Goal: Task Accomplishment & Management: Use online tool/utility

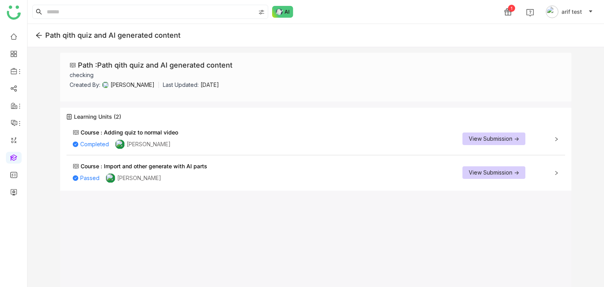
click at [560, 138] on div "Course : Adding quiz to normal video Completed Arif uddin View Submission ->" at bounding box center [315, 139] width 499 height 31
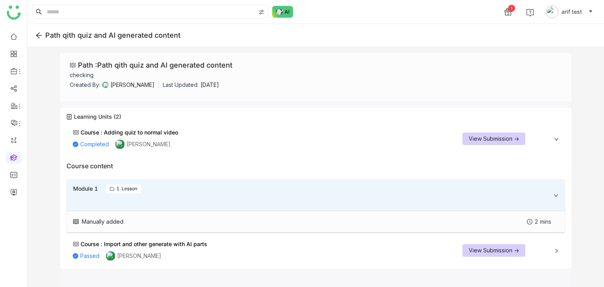
click at [555, 247] on div "Course : Import and other generate with AI parts Passed Arif uddin View Submiss…" at bounding box center [315, 250] width 499 height 31
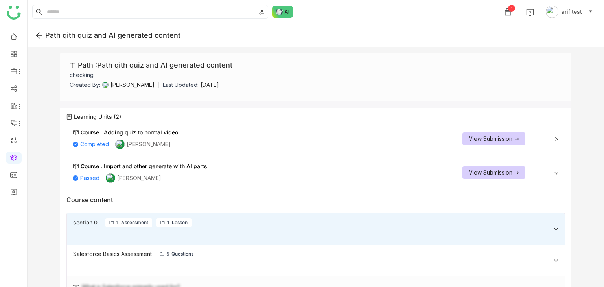
drag, startPoint x: 238, startPoint y: 67, endPoint x: 241, endPoint y: 64, distance: 4.7
click at [241, 64] on div "Path : Path qith quiz and AI generated content checking Created By: Arif uddin …" at bounding box center [315, 77] width 511 height 49
drag, startPoint x: 241, startPoint y: 64, endPoint x: 236, endPoint y: 67, distance: 5.7
click at [236, 67] on div "Path : Path qith quiz and AI generated content checking Created By: Arif uddin …" at bounding box center [315, 77] width 511 height 49
click at [233, 66] on div "Path : Path qith quiz and AI generated content checking Created By: Arif uddin …" at bounding box center [315, 77] width 511 height 49
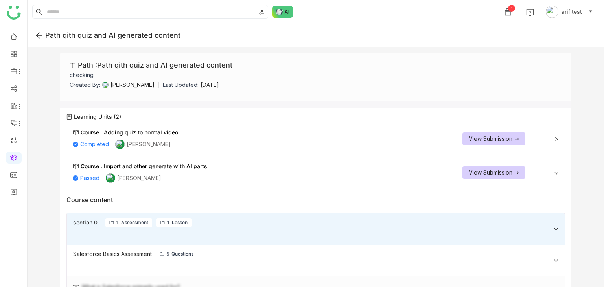
copy div "Path : Path qith quiz and AI generated content"
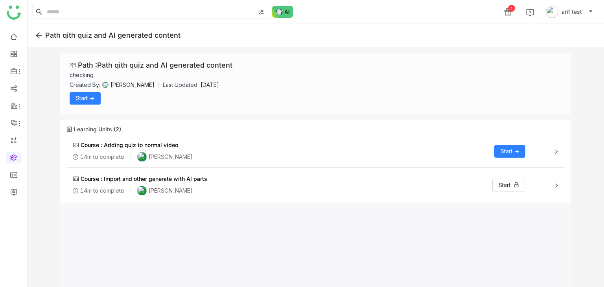
click at [518, 155] on span "Start ->" at bounding box center [510, 151] width 18 height 9
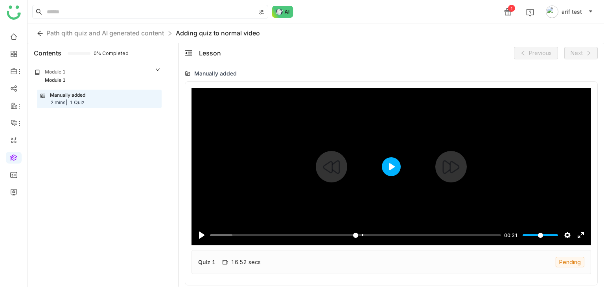
click at [398, 168] on button "Play" at bounding box center [391, 166] width 19 height 19
click at [347, 235] on input "Seek" at bounding box center [354, 235] width 288 height 7
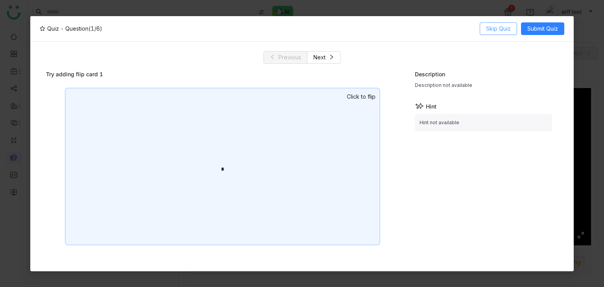
click at [516, 29] on button "Skip Quiz" at bounding box center [498, 28] width 37 height 13
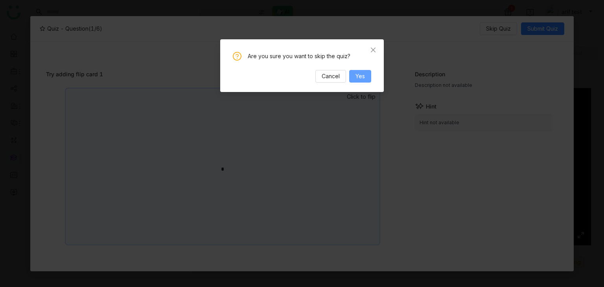
click at [365, 81] on button "Yes" at bounding box center [360, 76] width 22 height 13
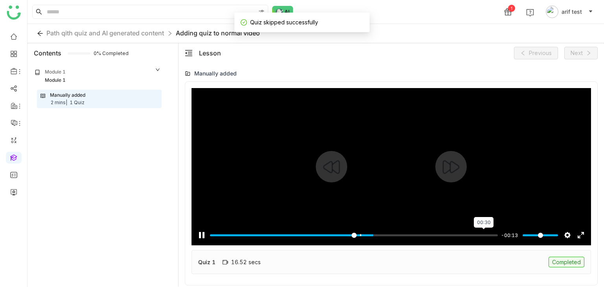
click at [484, 238] on input "Seek" at bounding box center [354, 235] width 288 height 7
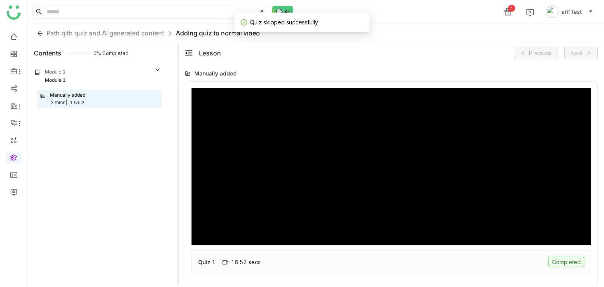
type input "***"
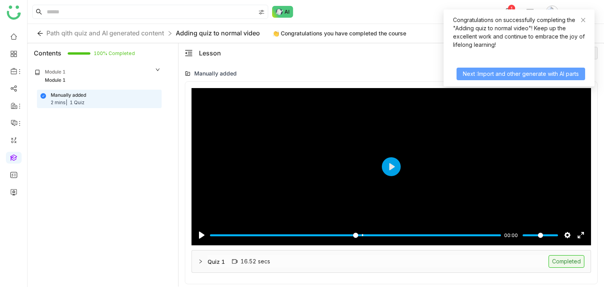
click at [503, 73] on span "Next :Import and other generate with AI parts" at bounding box center [521, 74] width 116 height 9
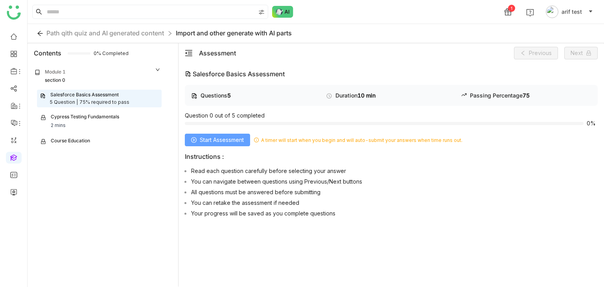
click at [228, 141] on span "Start Assessment" at bounding box center [222, 140] width 44 height 9
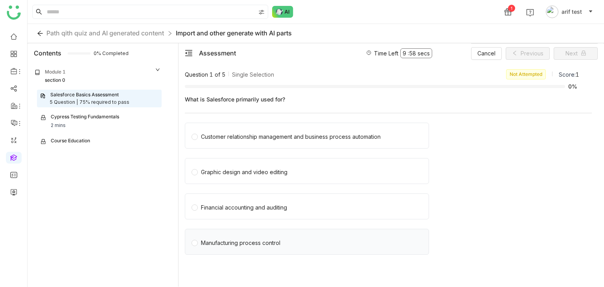
click at [239, 252] on div "Manufacturing process control" at bounding box center [307, 242] width 244 height 26
click at [242, 247] on div "Manufacturing process control" at bounding box center [307, 242] width 244 height 26
click at [244, 243] on div "Manufacturing process control" at bounding box center [240, 243] width 79 height 9
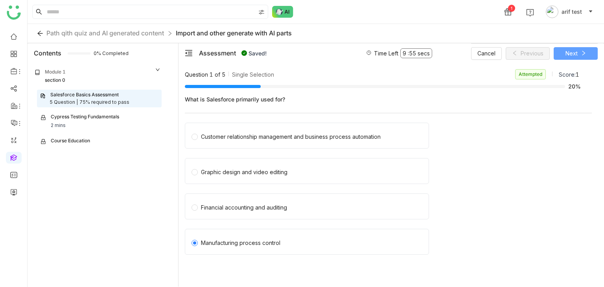
click at [581, 54] on icon at bounding box center [584, 53] width 6 height 6
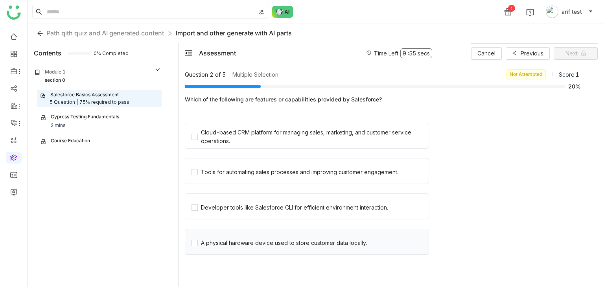
click at [231, 249] on div "A physical hardware device used to store customer data locally." at bounding box center [307, 242] width 244 height 26
click at [235, 245] on div "A physical hardware device used to store customer data locally." at bounding box center [284, 243] width 166 height 9
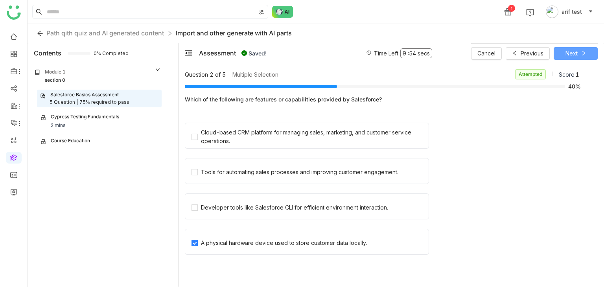
click at [574, 54] on span "Next" at bounding box center [572, 53] width 12 height 9
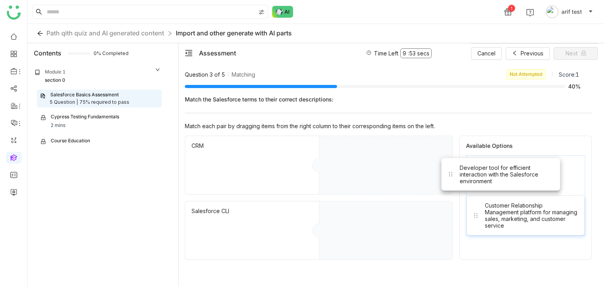
drag, startPoint x: 497, startPoint y: 174, endPoint x: 382, endPoint y: 165, distance: 114.8
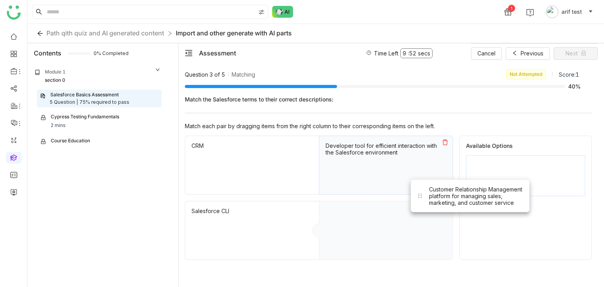
drag, startPoint x: 460, startPoint y: 202, endPoint x: 408, endPoint y: 237, distance: 63.0
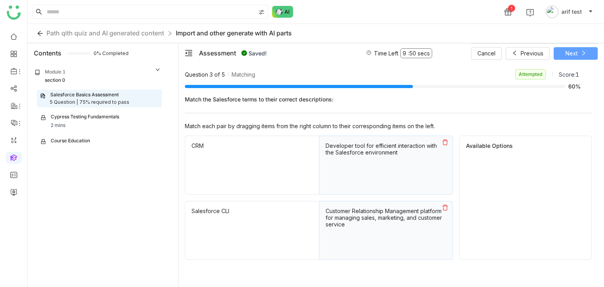
click at [579, 52] on button "Next" at bounding box center [576, 53] width 44 height 13
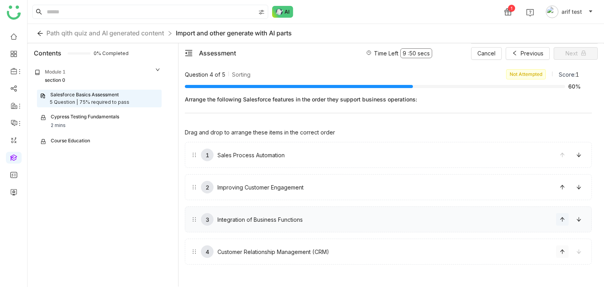
click at [562, 254] on button at bounding box center [562, 252] width 13 height 13
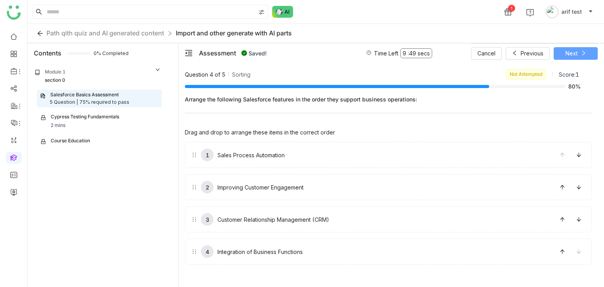
click at [578, 57] on button "Next" at bounding box center [576, 53] width 44 height 13
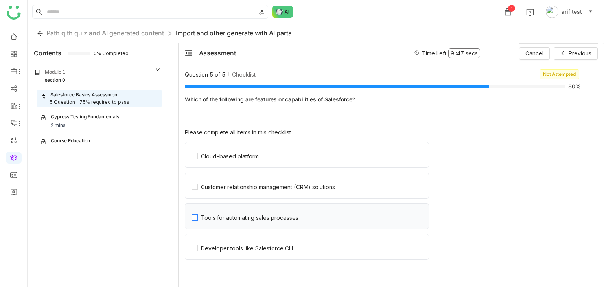
drag, startPoint x: 261, startPoint y: 204, endPoint x: 258, endPoint y: 218, distance: 14.0
click at [260, 209] on label "Tools for automating sales processes" at bounding box center [310, 216] width 237 height 25
click at [242, 253] on label "Developer tools like Salesforce CLI" at bounding box center [310, 246] width 237 height 25
click at [259, 182] on span "Customer relationship management (CRM) solutions" at bounding box center [268, 185] width 140 height 9
click at [269, 148] on label "Cloud-based platform" at bounding box center [310, 154] width 237 height 25
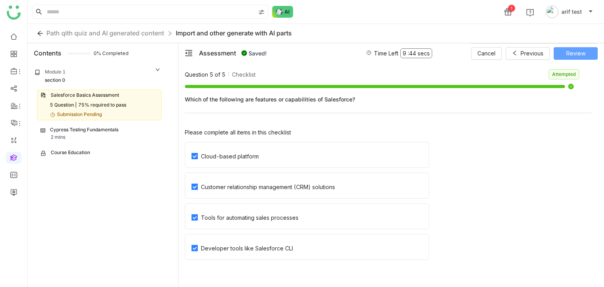
click at [579, 54] on span "Review" at bounding box center [576, 53] width 19 height 9
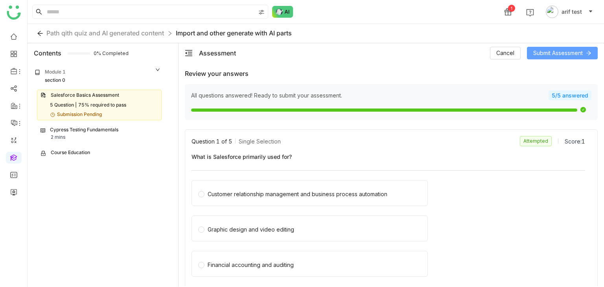
click at [584, 54] on button "Submit Assessment" at bounding box center [562, 53] width 71 height 13
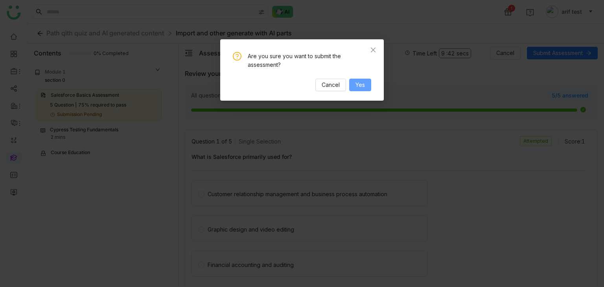
click at [360, 84] on span "Yes" at bounding box center [360, 85] width 9 height 9
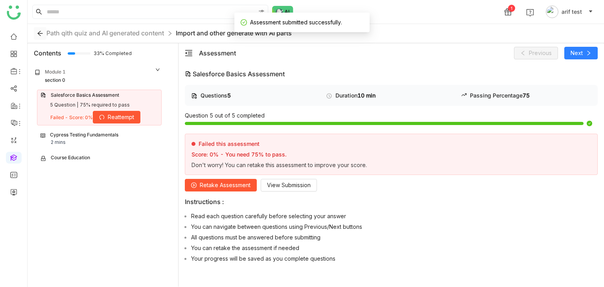
click at [36, 33] on icon at bounding box center [40, 33] width 12 height 6
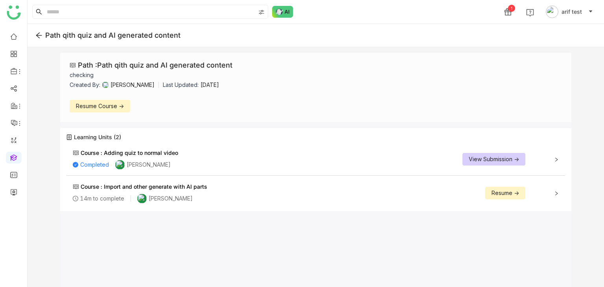
click at [450, 194] on div "Course : Import and other generate with AI parts 14m to complete Arif uddin Res…" at bounding box center [299, 193] width 453 height 21
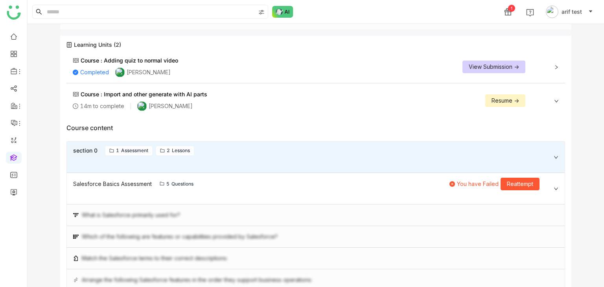
scroll to position [92, 0]
click at [532, 181] on button "Reattempt" at bounding box center [520, 184] width 39 height 13
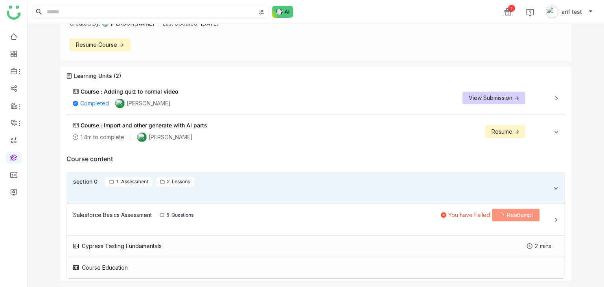
scroll to position [61, 0]
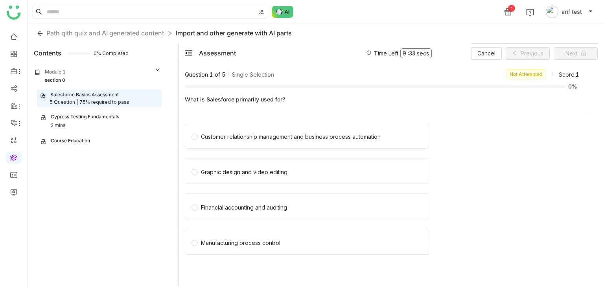
click at [532, 181] on div "Graphic design and video editing" at bounding box center [388, 173] width 407 height 31
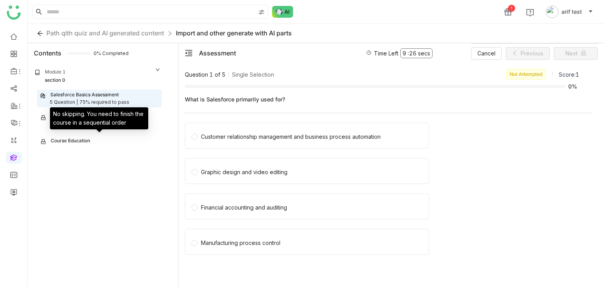
click at [96, 116] on div "No skipping. You need to finish the course in a sequential order" at bounding box center [99, 118] width 98 height 22
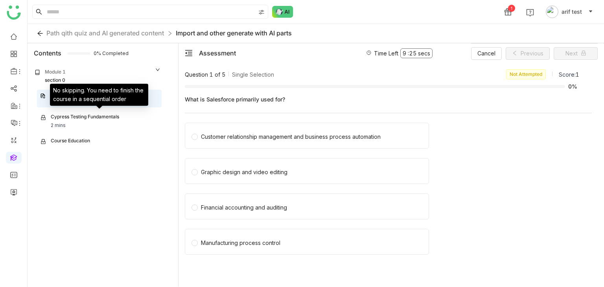
click at [48, 120] on div "Cypress Testing Fundamentals" at bounding box center [80, 117] width 79 height 9
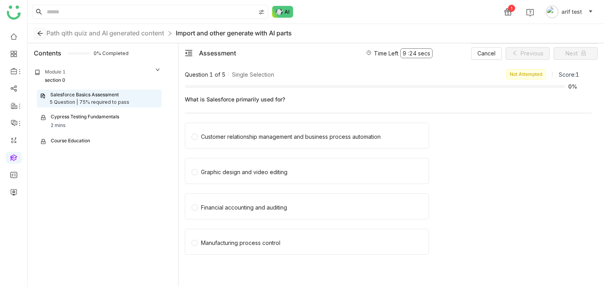
click at [35, 33] on icon at bounding box center [40, 33] width 12 height 6
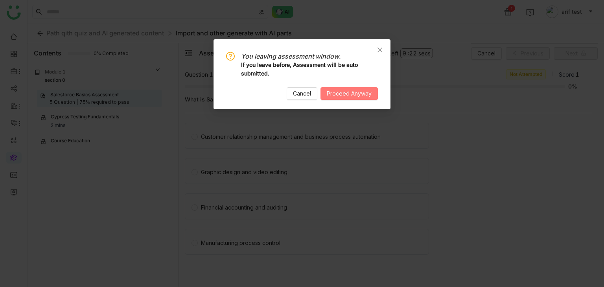
click at [342, 94] on span "Proceed Anyway" at bounding box center [349, 93] width 45 height 9
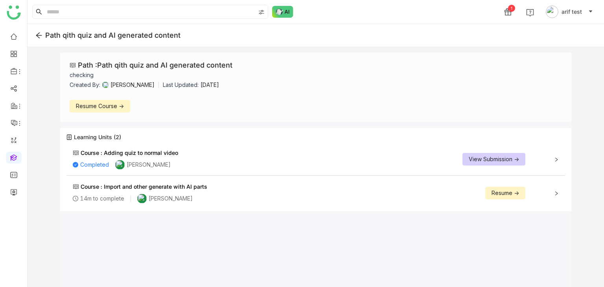
click at [563, 192] on div "Course : Import and other generate with AI parts 14m to complete Arif uddin Res…" at bounding box center [315, 193] width 499 height 31
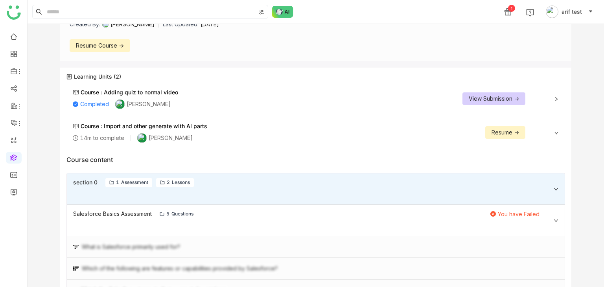
scroll to position [61, 0]
click at [498, 129] on span "Resume ->" at bounding box center [506, 131] width 28 height 9
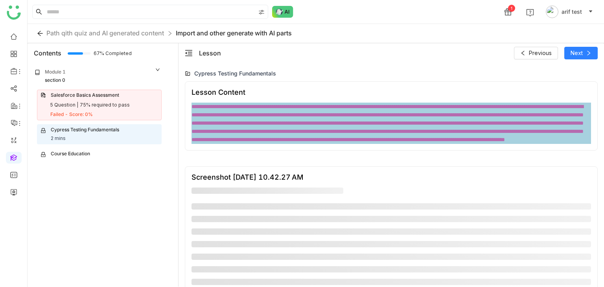
scroll to position [81, 0]
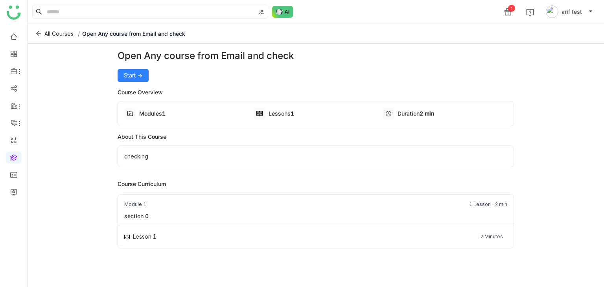
click at [135, 82] on div "Open Any course from Email and check Start -> Course Overview Modules 1 Lessons…" at bounding box center [316, 164] width 397 height 230
click at [136, 79] on span "Start ->" at bounding box center [133, 75] width 18 height 9
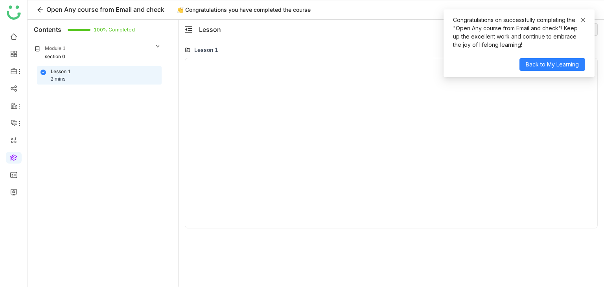
click at [583, 18] on icon at bounding box center [584, 20] width 6 height 6
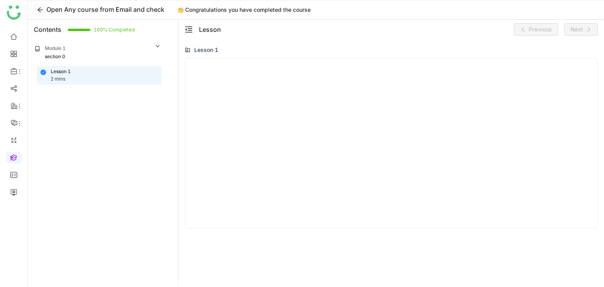
click at [38, 10] on icon at bounding box center [39, 9] width 5 height 5
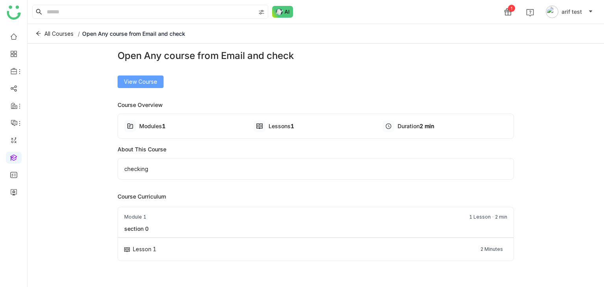
click at [146, 81] on span "View Course" at bounding box center [140, 82] width 33 height 9
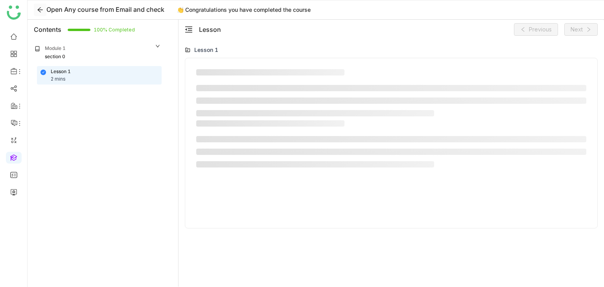
click at [40, 9] on icon at bounding box center [40, 10] width 6 height 6
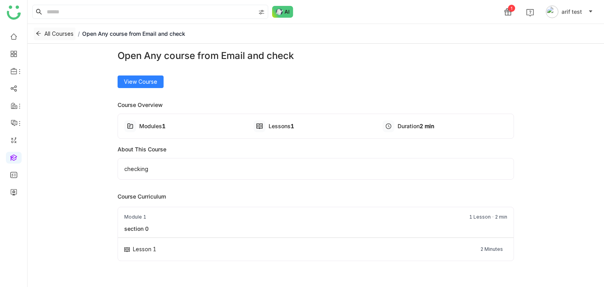
click at [43, 33] on button "All Courses" at bounding box center [55, 34] width 42 height 13
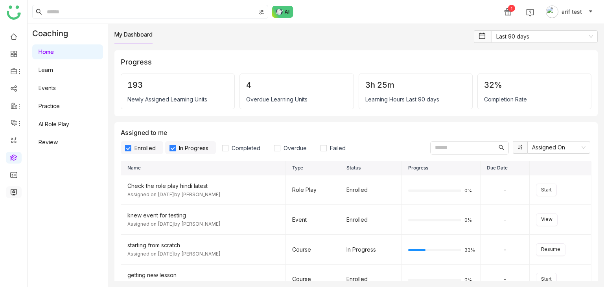
click at [13, 190] on link at bounding box center [13, 191] width 7 height 7
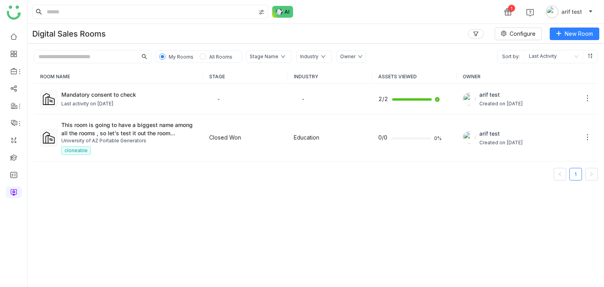
click at [219, 54] on span "All Rooms" at bounding box center [220, 57] width 23 height 6
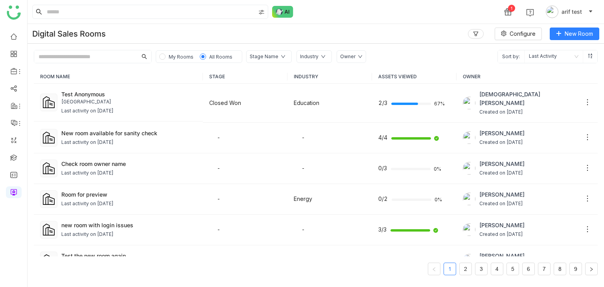
click at [186, 55] on span "My Rooms" at bounding box center [181, 57] width 25 height 6
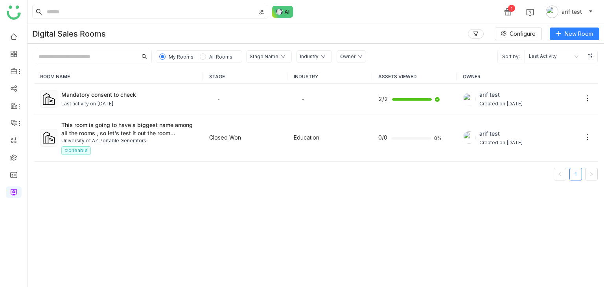
click at [217, 59] on span "All Rooms" at bounding box center [220, 57] width 23 height 6
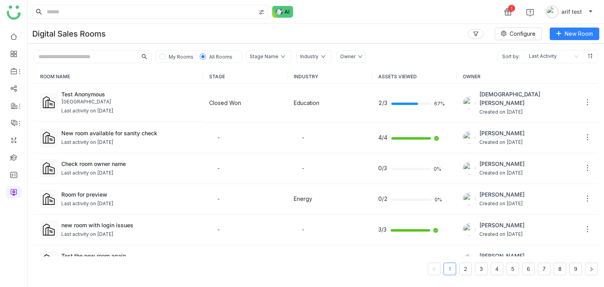
click at [113, 55] on input "text" at bounding box center [85, 56] width 103 height 13
paste input "**********"
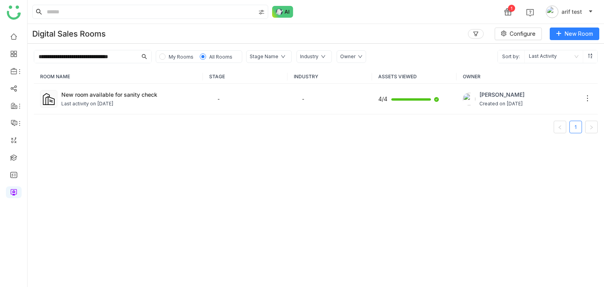
type input "**********"
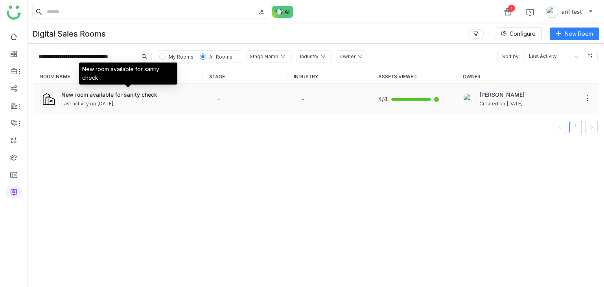
click at [107, 98] on div "New room available for sanity check" at bounding box center [128, 94] width 135 height 8
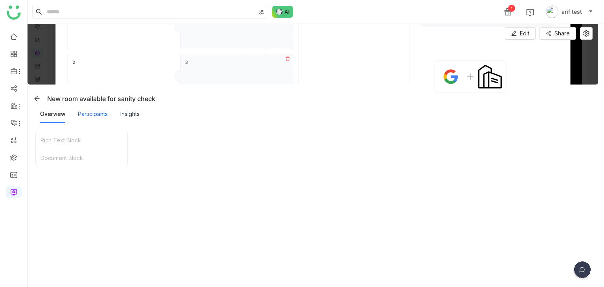
click at [94, 114] on div "Participants" at bounding box center [93, 114] width 30 height 9
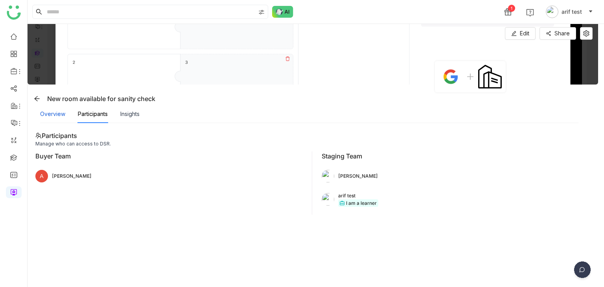
click at [41, 115] on div "Overview" at bounding box center [52, 114] width 25 height 9
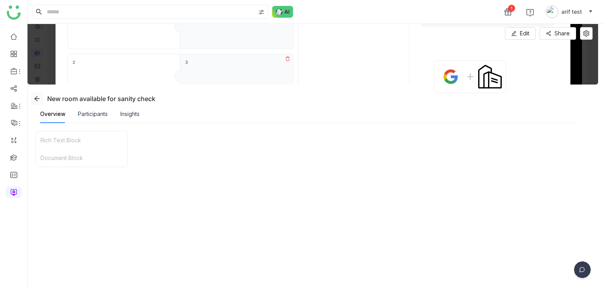
click at [37, 98] on icon at bounding box center [36, 98] width 5 height 5
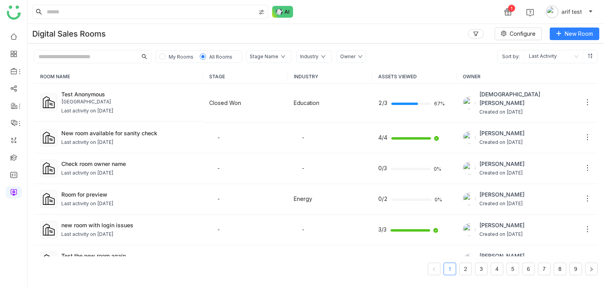
click at [104, 54] on input "text" at bounding box center [85, 56] width 103 height 13
paste input "**********"
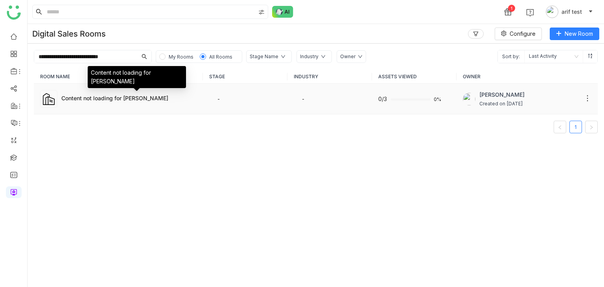
type input "**********"
click at [109, 98] on div "Content not loading for sellet" at bounding box center [128, 98] width 135 height 8
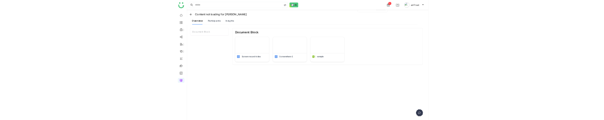
scroll to position [62, 0]
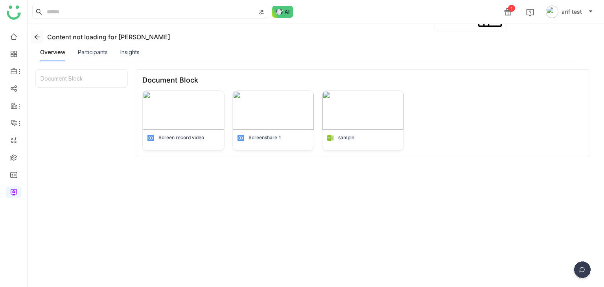
click at [39, 34] on icon at bounding box center [37, 37] width 6 height 6
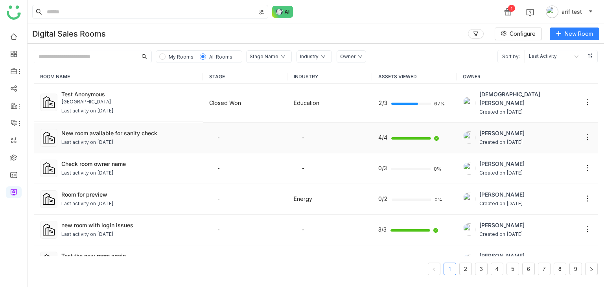
click at [155, 142] on div "Last activity on [DATE]" at bounding box center [128, 142] width 135 height 7
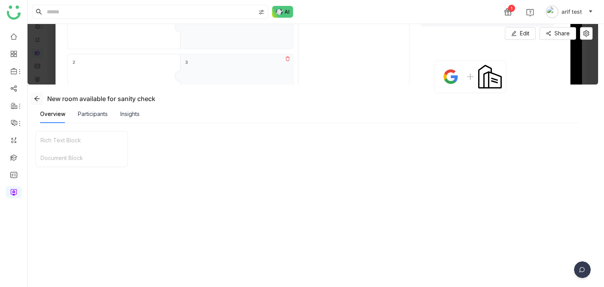
click at [36, 98] on icon at bounding box center [36, 98] width 5 height 5
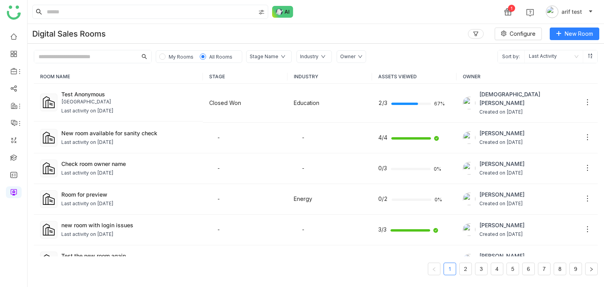
click at [103, 54] on input "text" at bounding box center [85, 56] width 103 height 13
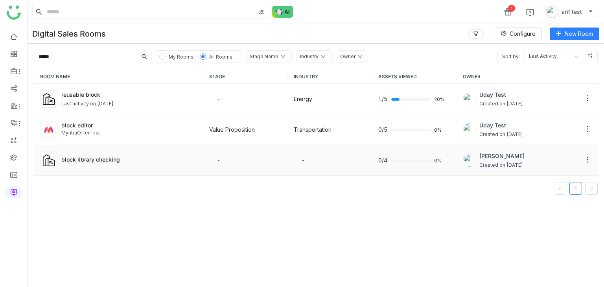
type input "*****"
click at [102, 150] on td "block library checking" at bounding box center [118, 160] width 169 height 31
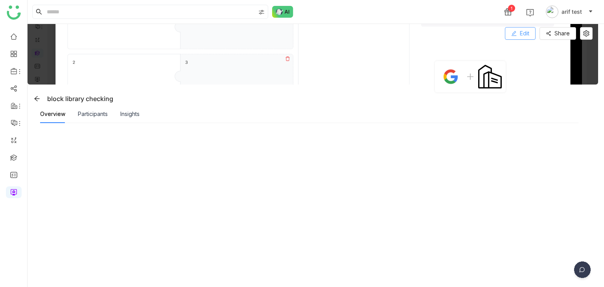
click at [530, 33] on button "Edit" at bounding box center [520, 33] width 31 height 13
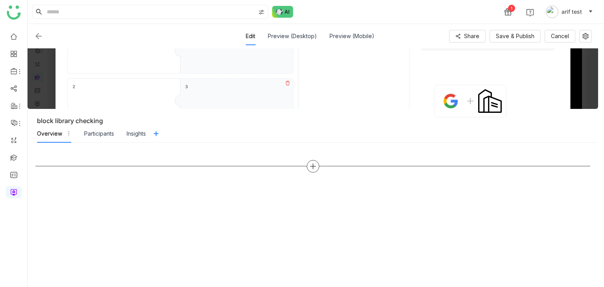
click at [311, 167] on icon at bounding box center [313, 166] width 7 height 7
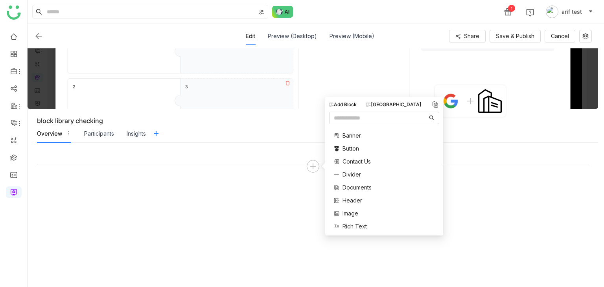
click at [395, 104] on div "[GEOGRAPHIC_DATA]" at bounding box center [393, 104] width 55 height 7
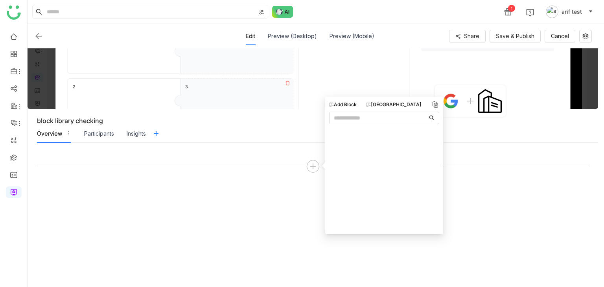
click at [574, 12] on span "arif test" at bounding box center [572, 11] width 20 height 9
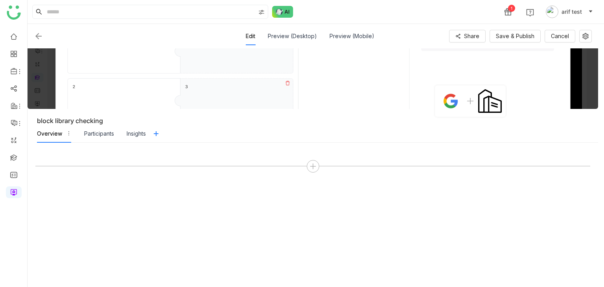
click at [17, 195] on link at bounding box center [13, 191] width 7 height 7
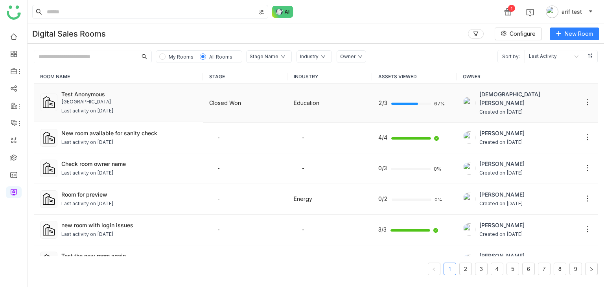
click at [105, 112] on div "Last activity on [DATE]" at bounding box center [87, 110] width 52 height 7
click at [110, 53] on input "text" at bounding box center [85, 56] width 103 height 13
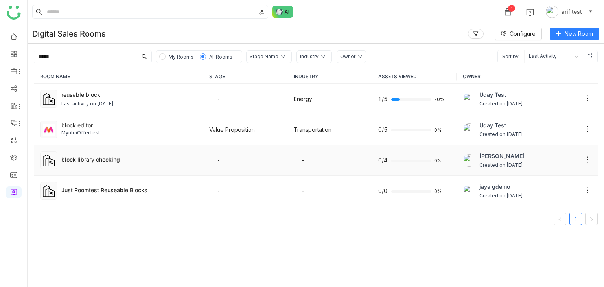
type input "*****"
click at [96, 160] on div "block library checking" at bounding box center [128, 159] width 135 height 8
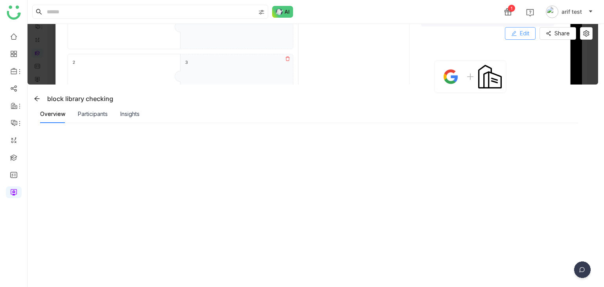
click at [527, 37] on span "Edit" at bounding box center [524, 33] width 9 height 9
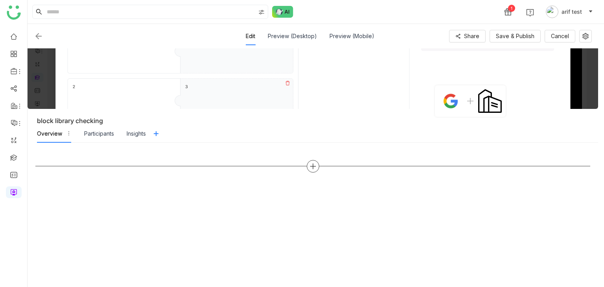
click at [314, 164] on icon at bounding box center [313, 166] width 7 height 7
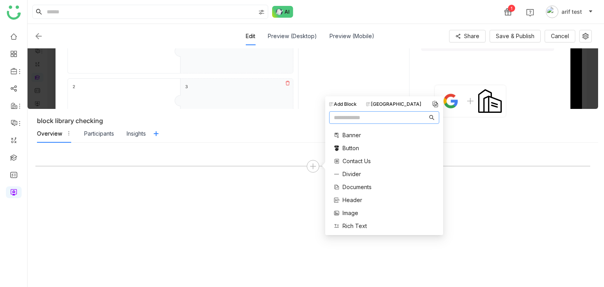
click at [400, 101] on div "[GEOGRAPHIC_DATA]" at bounding box center [393, 104] width 55 height 7
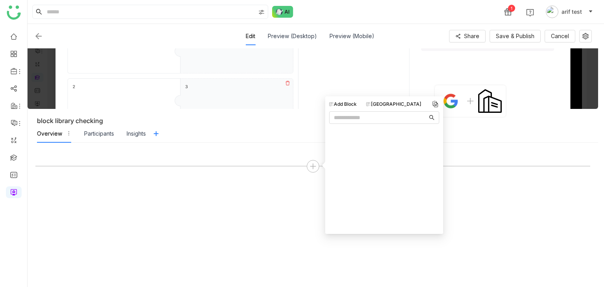
click at [350, 101] on div "Add Block" at bounding box center [343, 104] width 28 height 7
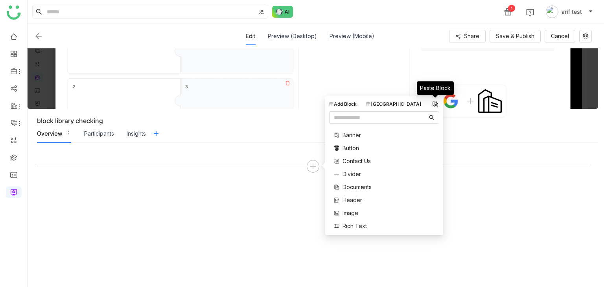
click at [436, 104] on img at bounding box center [436, 104] width 8 height 8
click at [152, 200] on div at bounding box center [312, 215] width 555 height 129
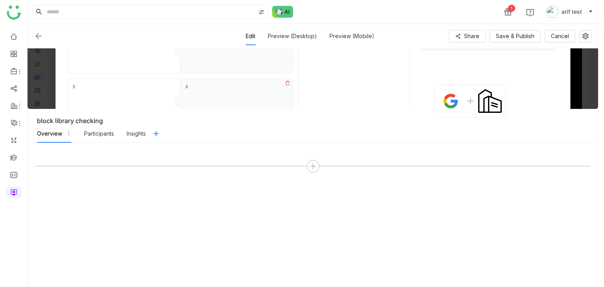
click at [39, 33] on img at bounding box center [38, 35] width 9 height 9
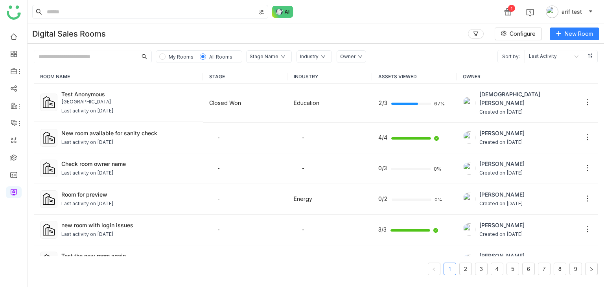
click at [172, 52] on span "My Rooms" at bounding box center [181, 56] width 31 height 9
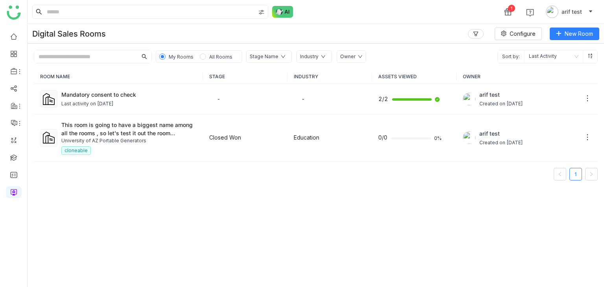
click at [219, 57] on span "All Rooms" at bounding box center [220, 57] width 23 height 6
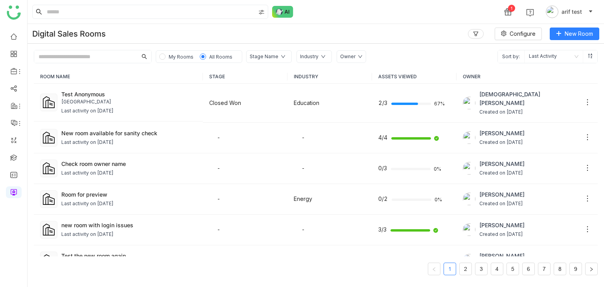
click at [401, 31] on div "Digital Sales Rooms Configure New Room" at bounding box center [316, 34] width 577 height 20
click at [88, 96] on div "Test Anonymous" at bounding box center [128, 94] width 135 height 8
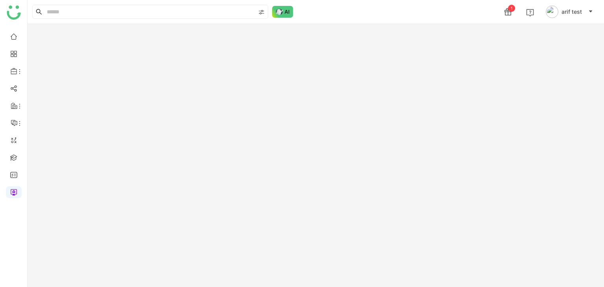
click at [88, 96] on gtmb-room-detail at bounding box center [316, 155] width 577 height 263
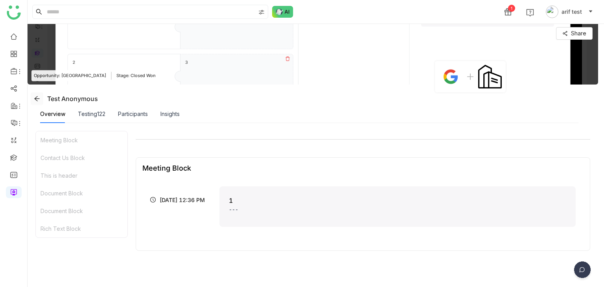
click at [35, 98] on icon at bounding box center [36, 98] width 5 height 5
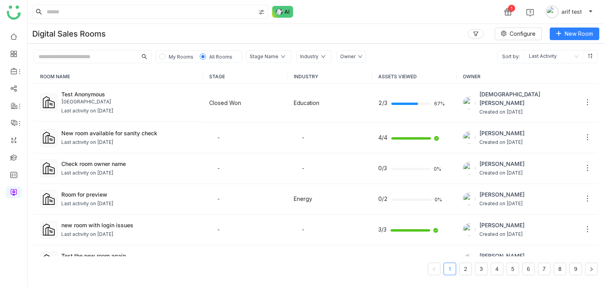
click at [116, 55] on input "text" at bounding box center [85, 56] width 103 height 13
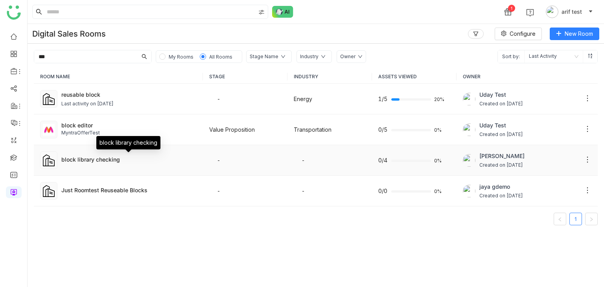
type input "***"
click at [83, 156] on div "block library checking" at bounding box center [128, 159] width 135 height 8
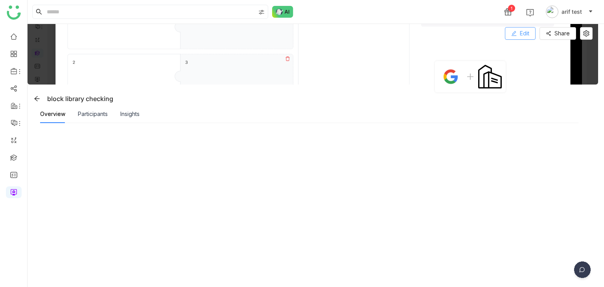
click at [525, 32] on span "Edit" at bounding box center [524, 33] width 9 height 9
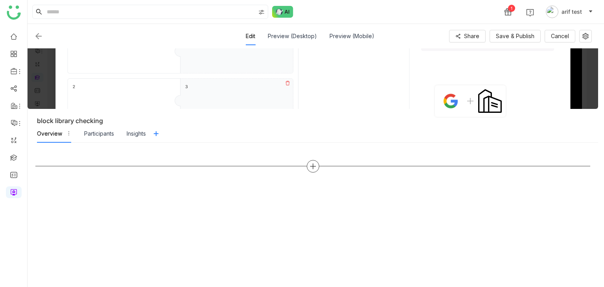
click at [313, 163] on icon at bounding box center [313, 166] width 7 height 7
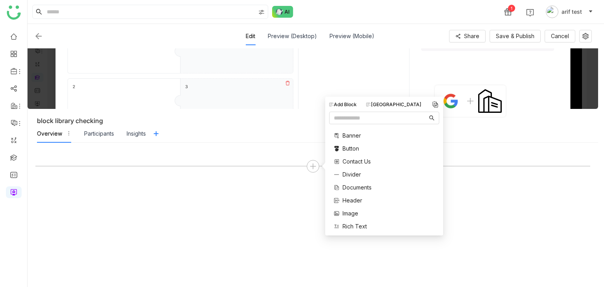
click at [402, 104] on div "[GEOGRAPHIC_DATA]" at bounding box center [393, 104] width 55 height 7
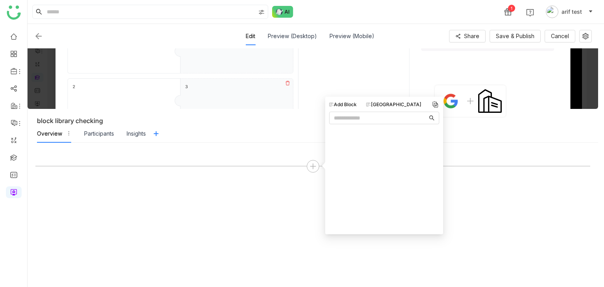
click at [210, 134] on nz-tabs-nav "Overview Participants Insights" at bounding box center [317, 134] width 561 height 18
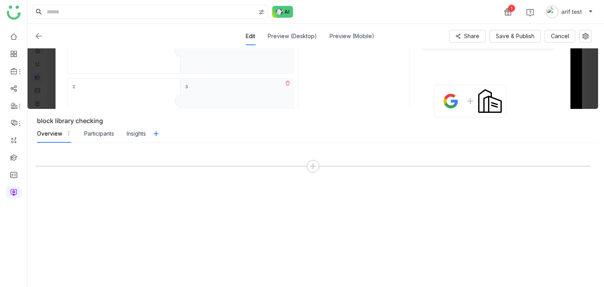
click at [36, 33] on img at bounding box center [38, 35] width 9 height 9
